Goal: Task Accomplishment & Management: Manage account settings

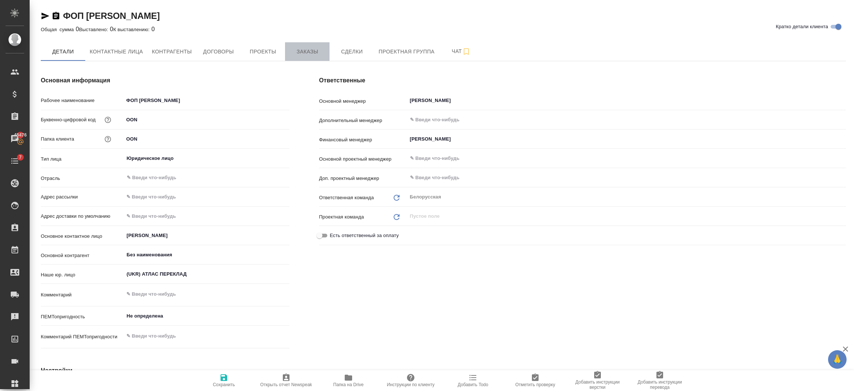
click at [321, 49] on span "Заказы" at bounding box center [308, 51] width 36 height 9
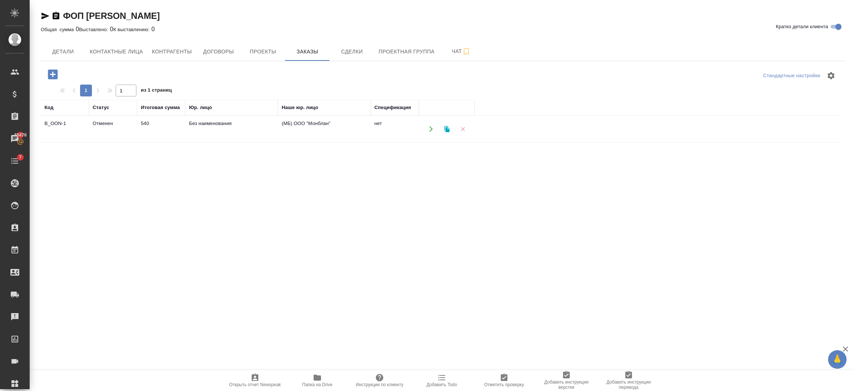
click at [460, 131] on icon "button" at bounding box center [463, 129] width 7 height 7
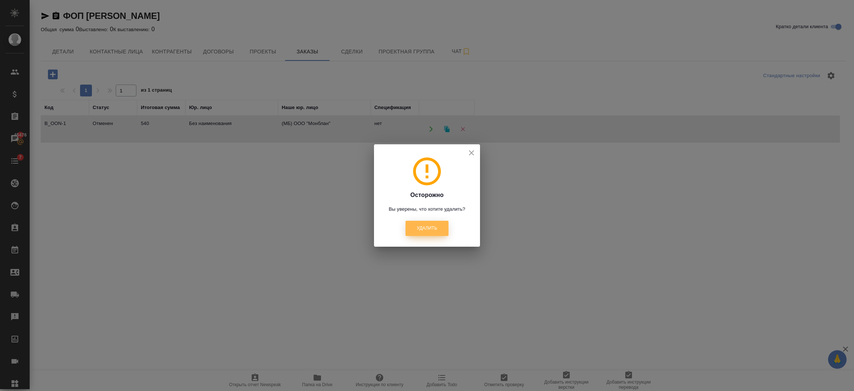
click at [413, 221] on button "Удалить" at bounding box center [427, 228] width 43 height 15
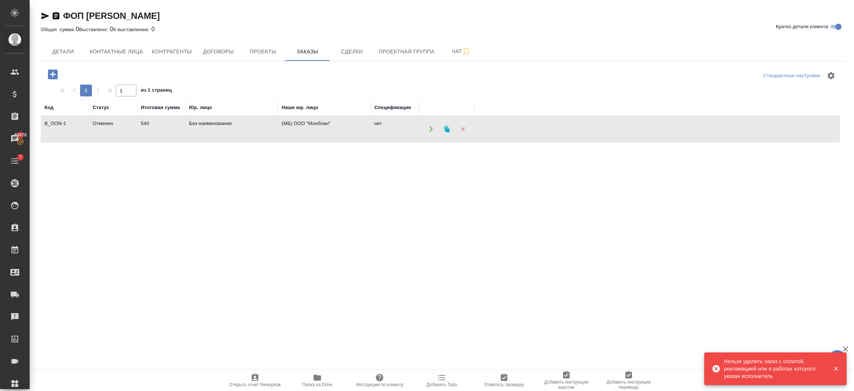
click at [173, 129] on td "540" at bounding box center [161, 129] width 48 height 26
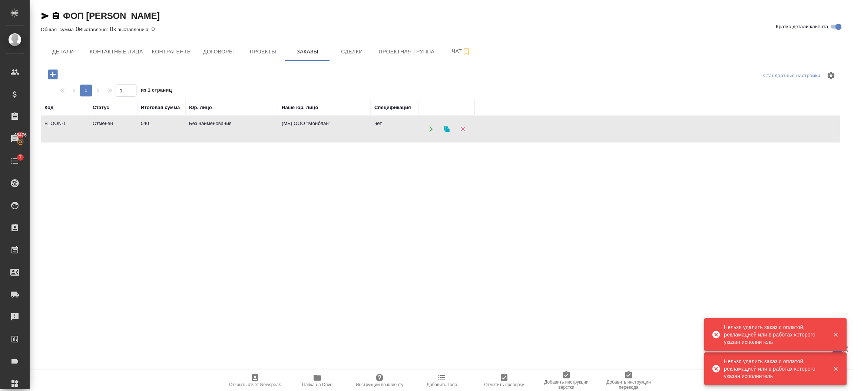
click at [57, 13] on icon "button" at bounding box center [56, 15] width 9 height 9
click at [57, 13] on icon "button" at bounding box center [56, 15] width 7 height 7
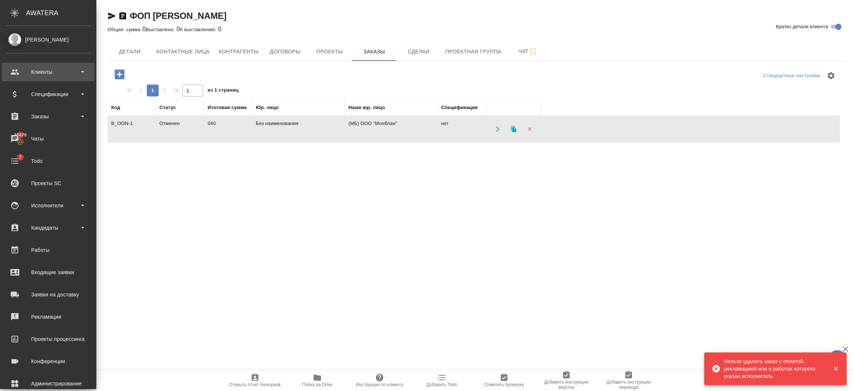
click at [14, 77] on div "Клиенты" at bounding box center [48, 71] width 85 height 11
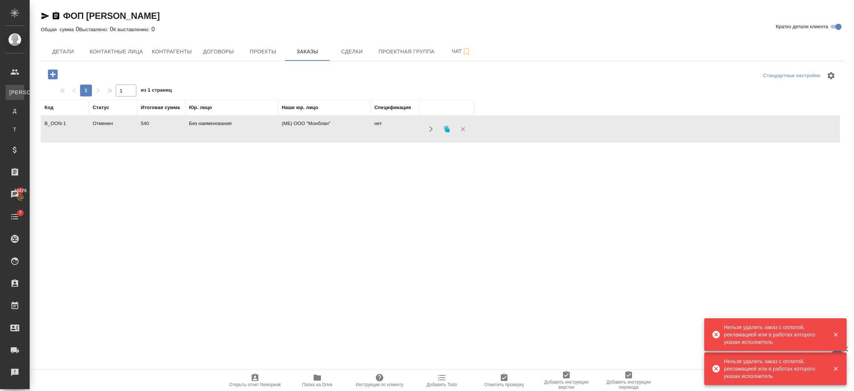
click at [22, 86] on link "К Клиенты" at bounding box center [15, 92] width 19 height 15
select select "RU"
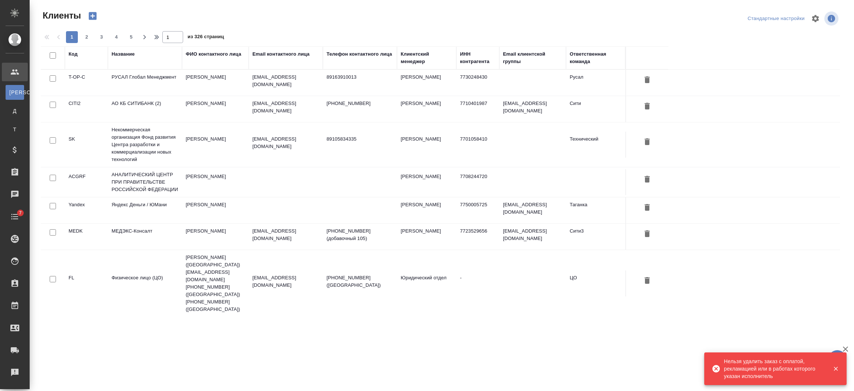
click at [122, 56] on div "Название" at bounding box center [123, 53] width 23 height 7
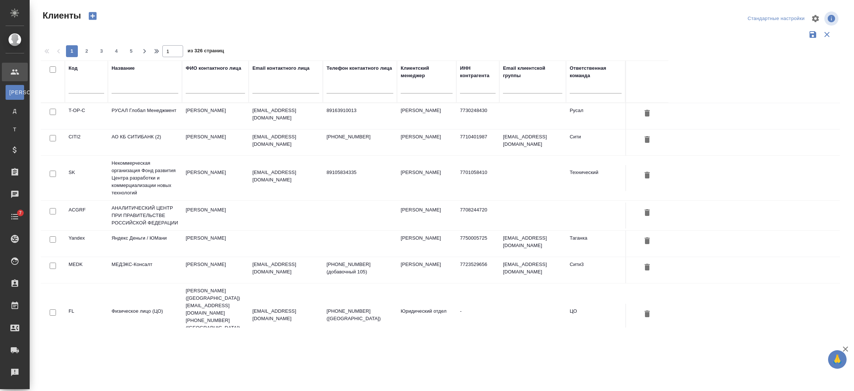
click at [141, 90] on input "text" at bounding box center [145, 88] width 67 height 9
paste input "ФОП Овсяник Оксана Николаевна"
type input "ФОП Овсяник Оксана Николаевна"
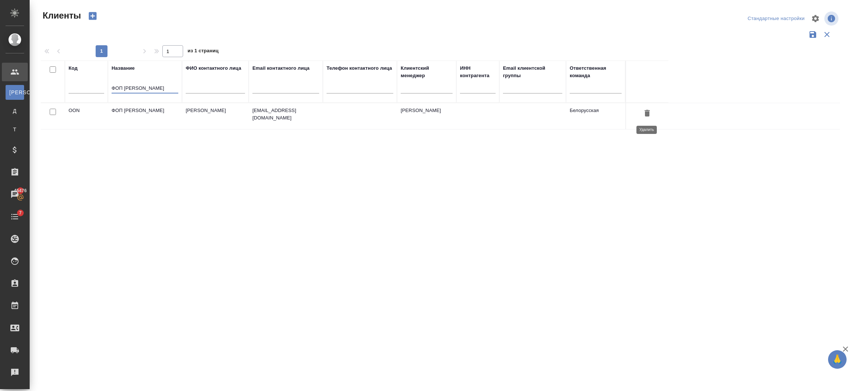
scroll to position [0, 0]
click at [642, 113] on button "button" at bounding box center [647, 114] width 13 height 14
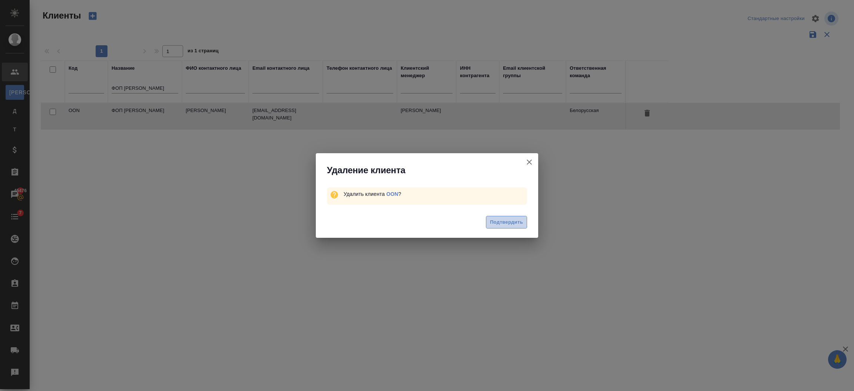
click at [497, 222] on span "Подтвердить" at bounding box center [506, 222] width 33 height 9
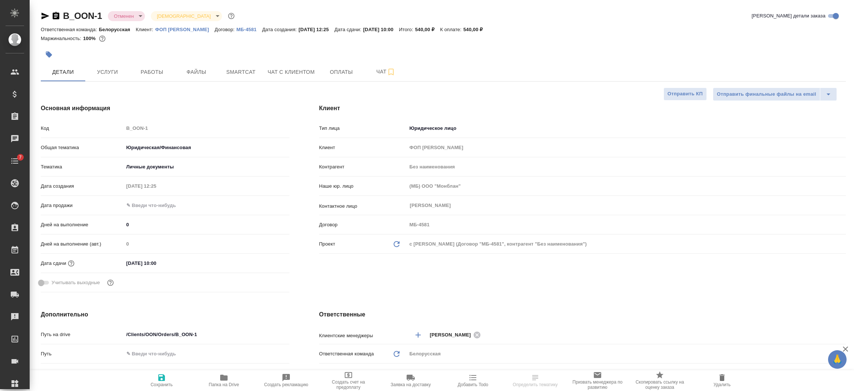
select select "RU"
click at [326, 72] on span "Оплаты" at bounding box center [342, 71] width 36 height 9
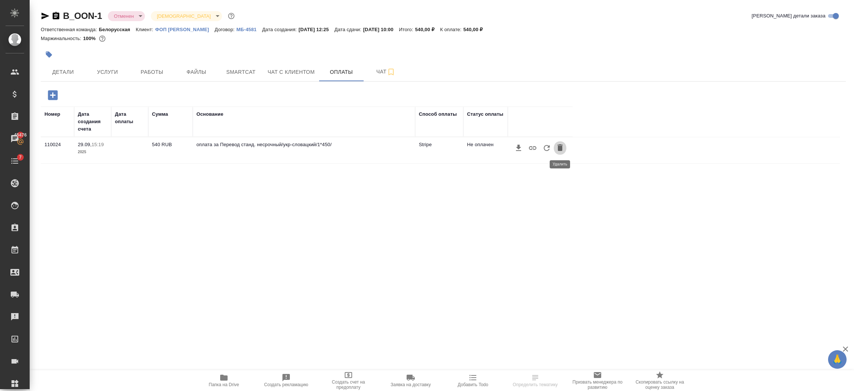
click at [564, 150] on icon "button" at bounding box center [560, 147] width 9 height 9
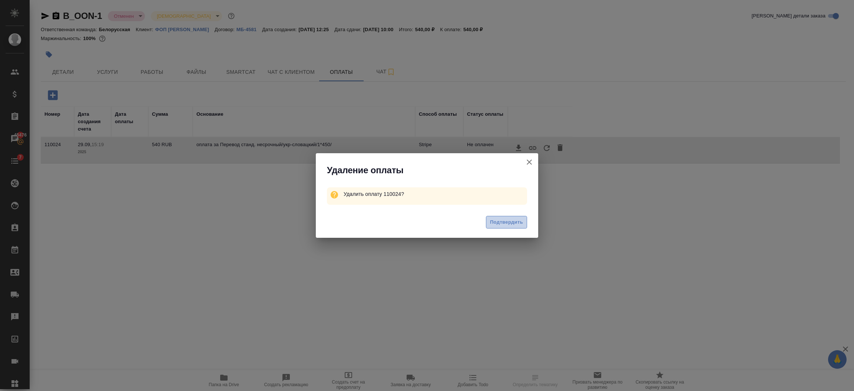
click at [503, 226] on span "Подтвердить" at bounding box center [506, 222] width 33 height 9
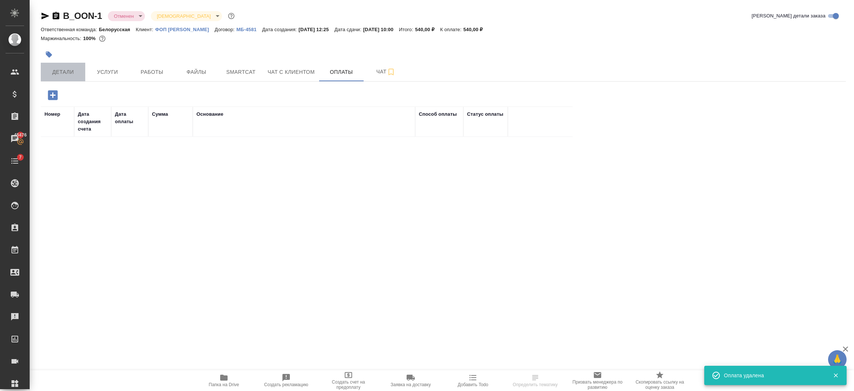
click at [78, 70] on span "Детали" at bounding box center [63, 71] width 36 height 9
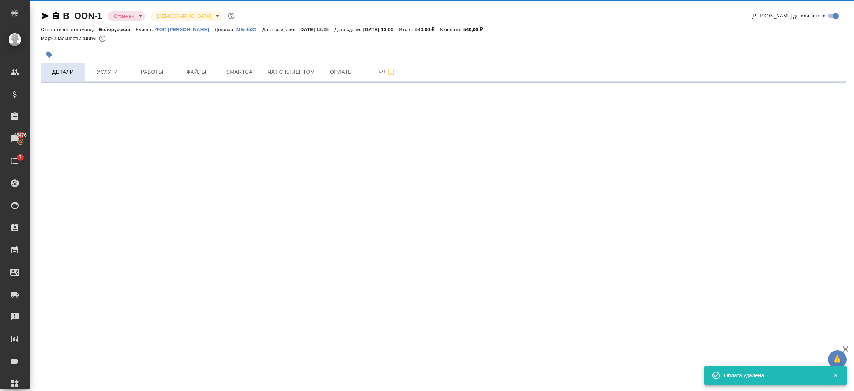
select select "RU"
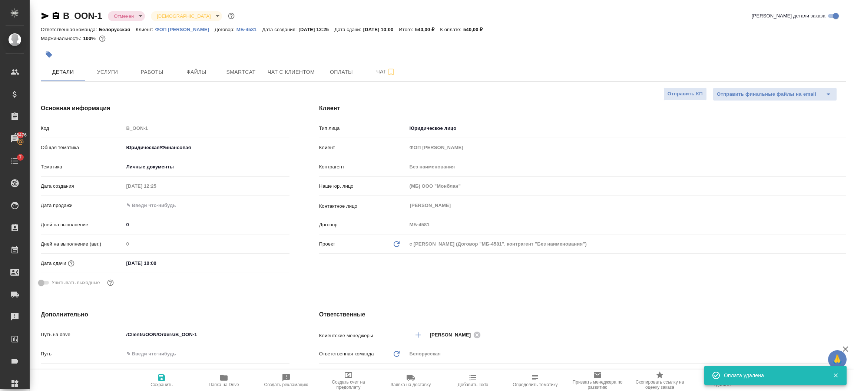
type textarea "x"
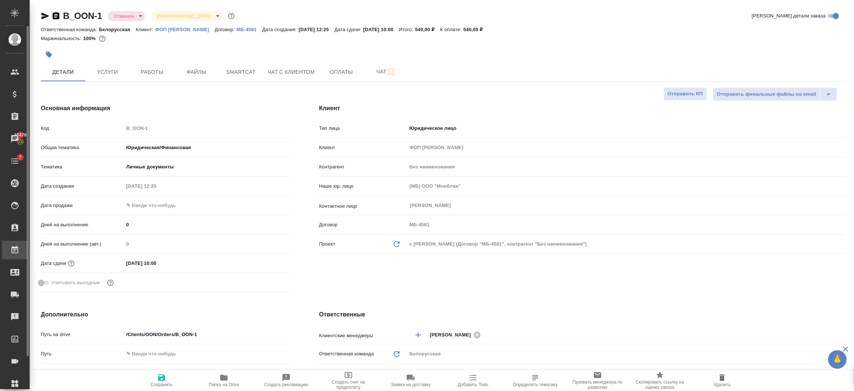
type textarea "x"
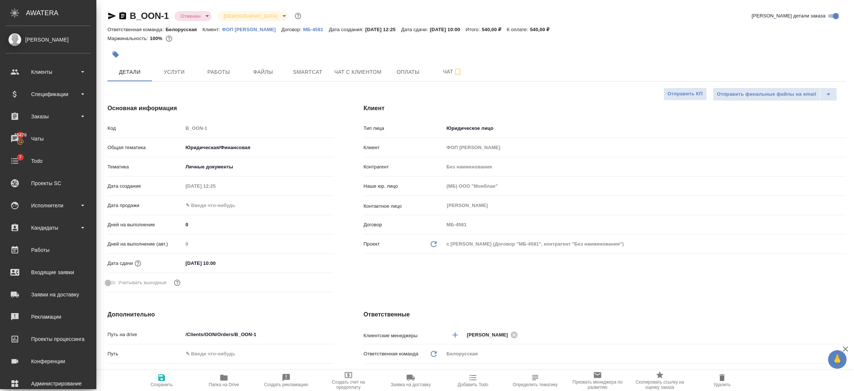
type textarea "x"
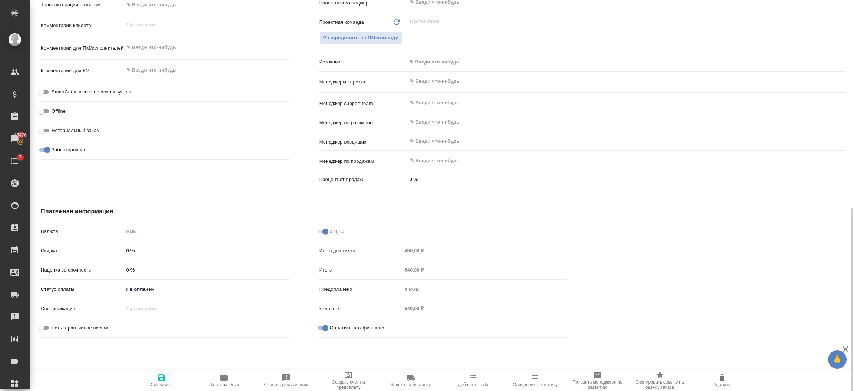
scroll to position [399, 0]
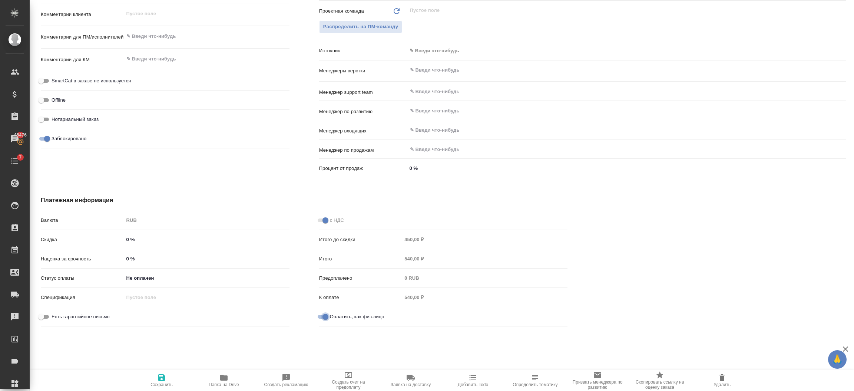
click at [323, 317] on input "Оплатить, как физ.лицо" at bounding box center [325, 316] width 27 height 9
checkbox input "true"
type textarea "x"
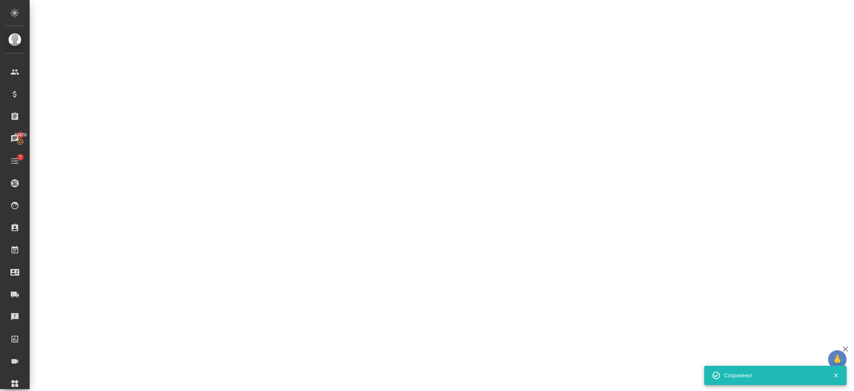
select select "RU"
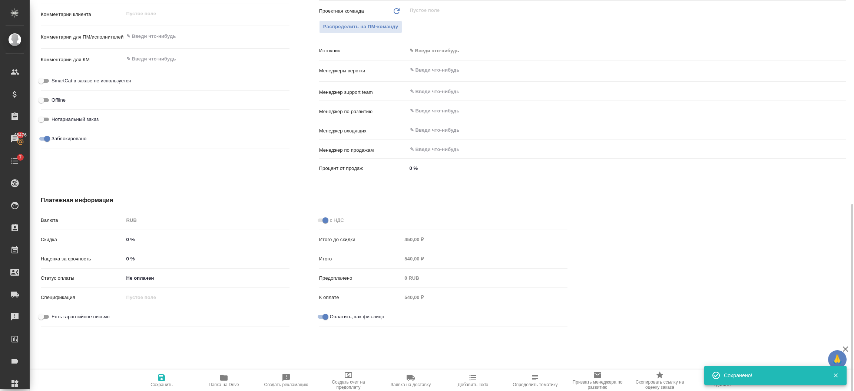
type textarea "x"
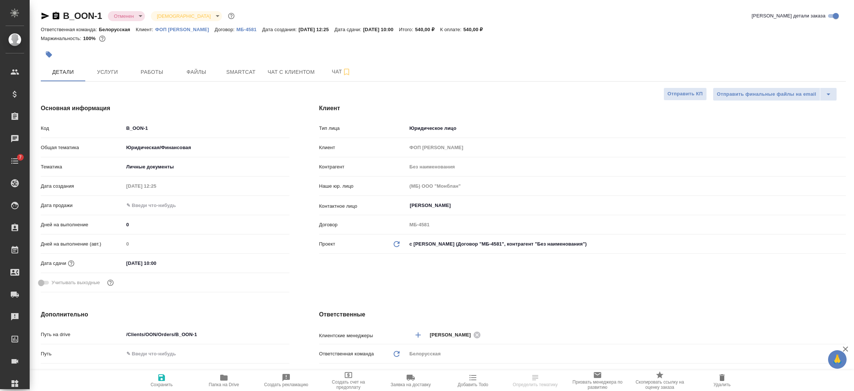
select select "RU"
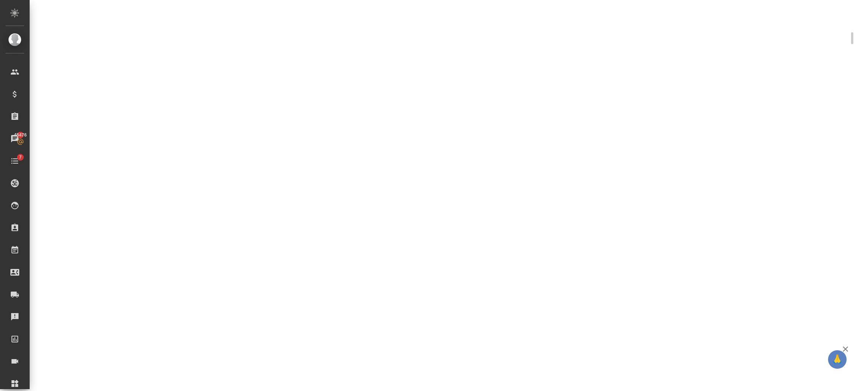
select select "RU"
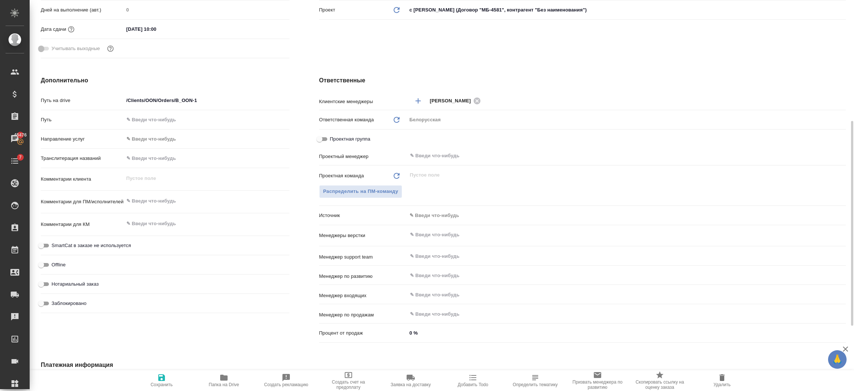
type textarea "x"
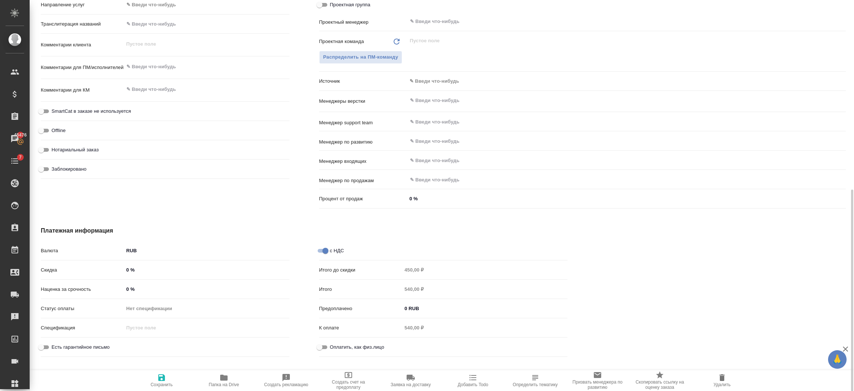
scroll to position [371, 0]
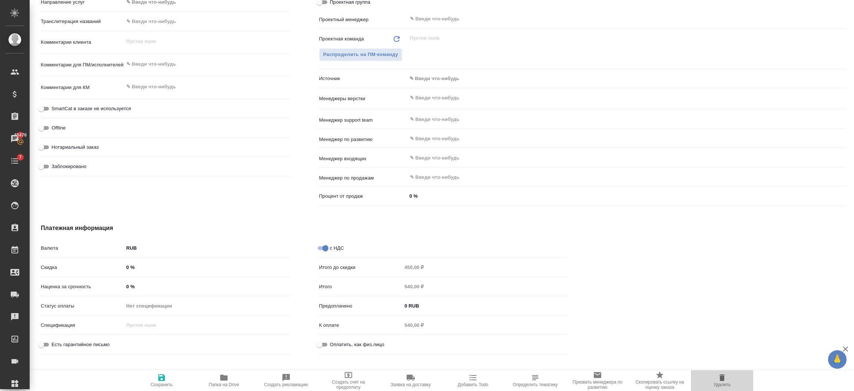
click at [732, 382] on span "Удалить" at bounding box center [722, 380] width 53 height 14
type textarea "x"
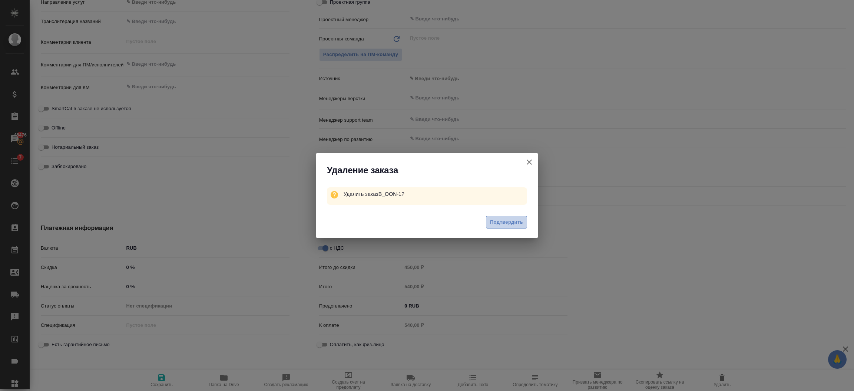
click at [525, 222] on button "Подтвердить" at bounding box center [506, 222] width 41 height 13
type textarea "x"
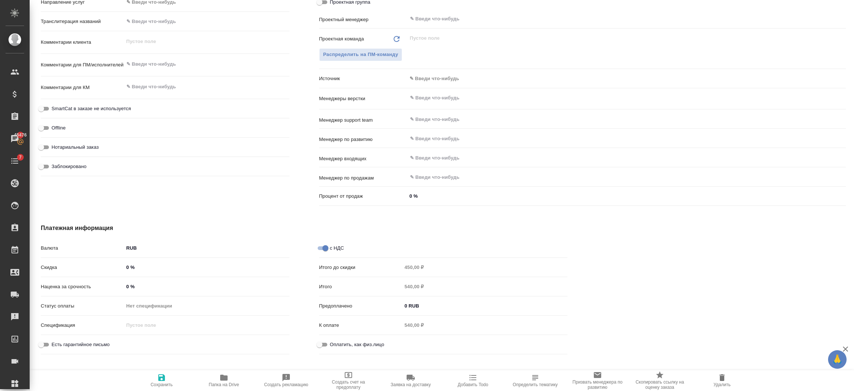
type textarea "x"
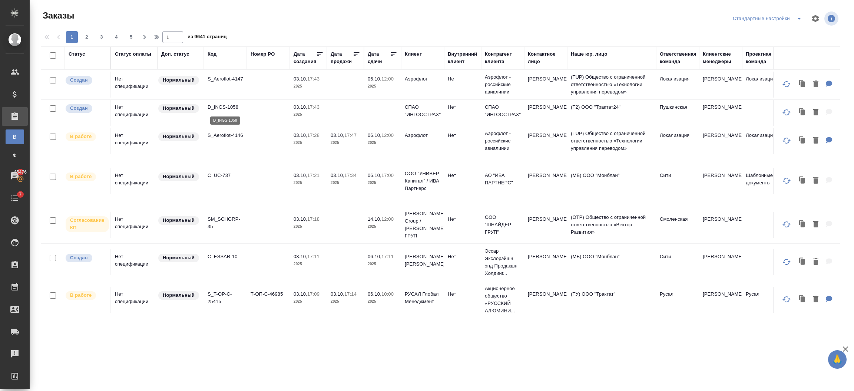
click at [233, 109] on p "D_INGS-1058" at bounding box center [226, 106] width 36 height 7
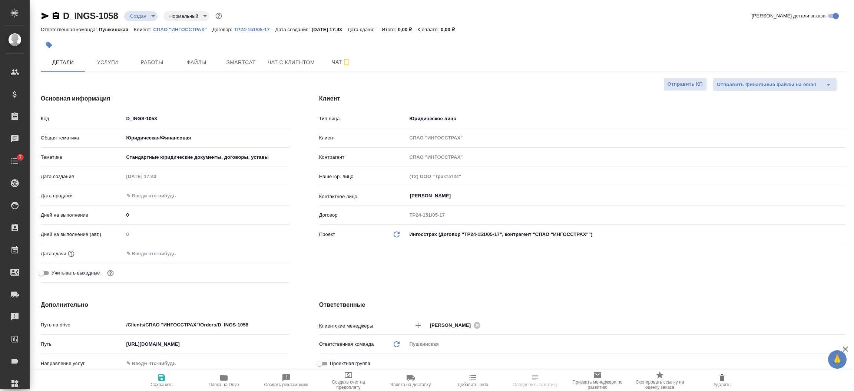
select select "RU"
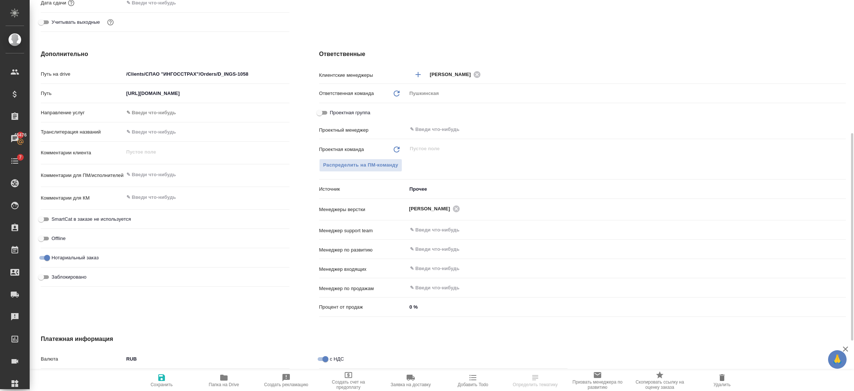
scroll to position [250, 0]
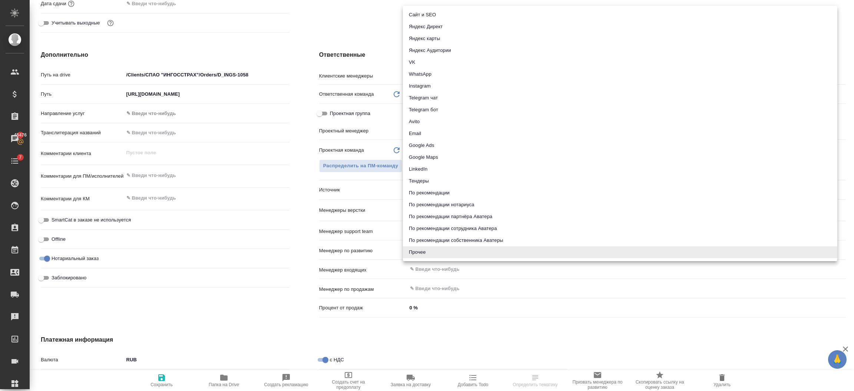
click at [450, 188] on body "🙏 .cls-1 fill:#fff; AWATERA [PERSON_NAME] Спецификации Заказы 45476 Чаты 7 Todo…" at bounding box center [427, 225] width 854 height 451
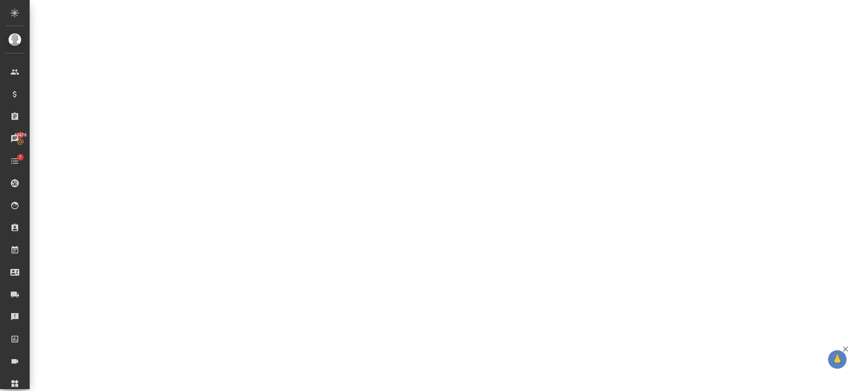
select select "RU"
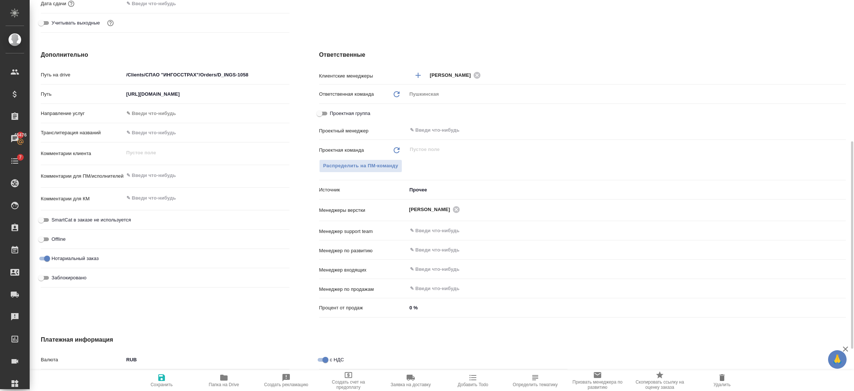
type textarea "x"
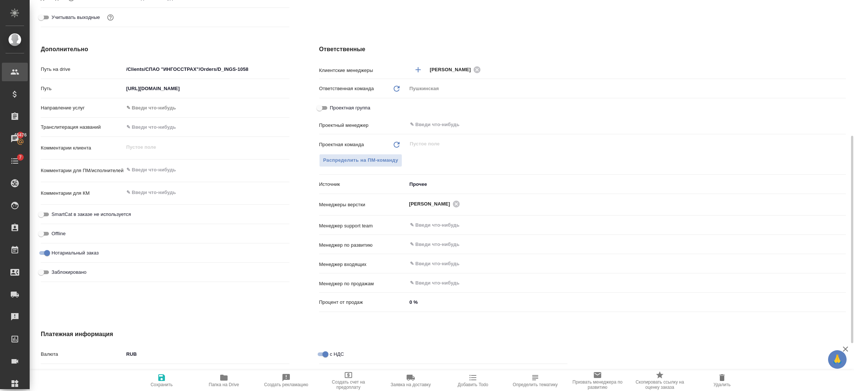
type textarea "x"
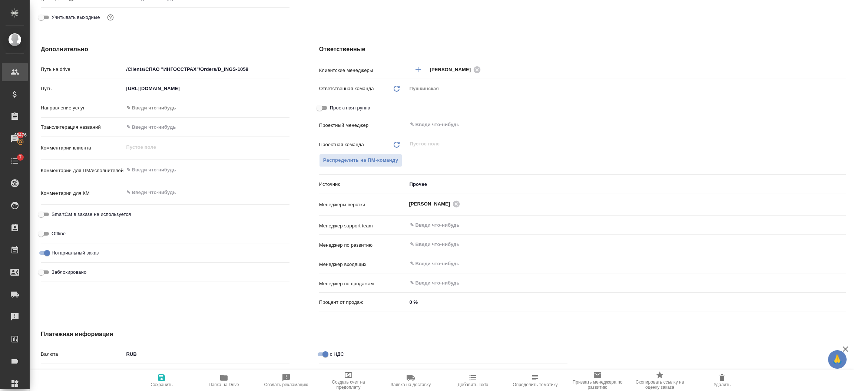
type textarea "x"
